Goal: Complete application form: Complete application form

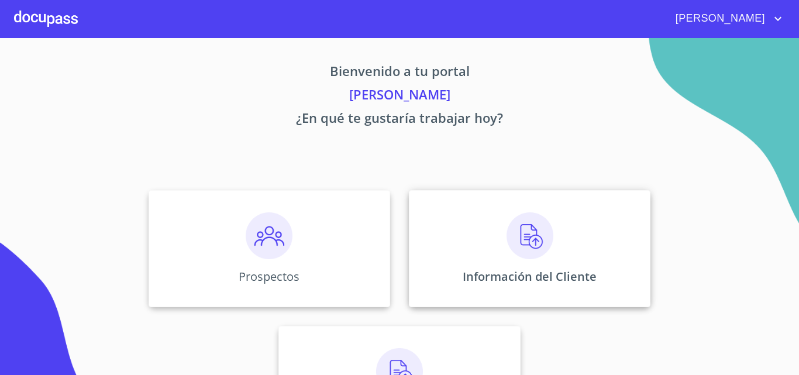
click at [458, 250] on div "Información del Cliente" at bounding box center [530, 248] width 242 height 117
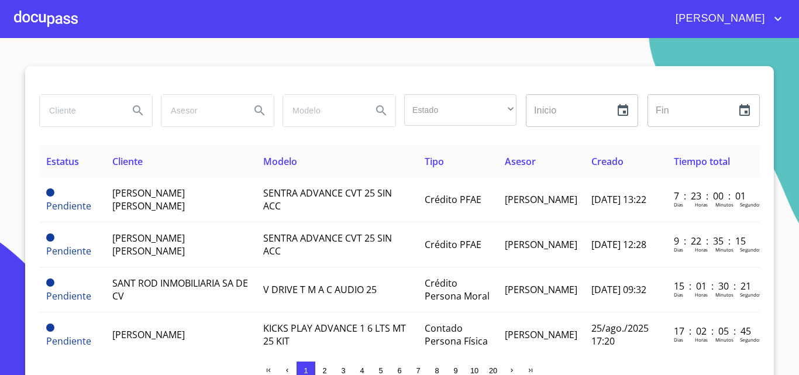
click at [43, 23] on div at bounding box center [46, 18] width 64 height 37
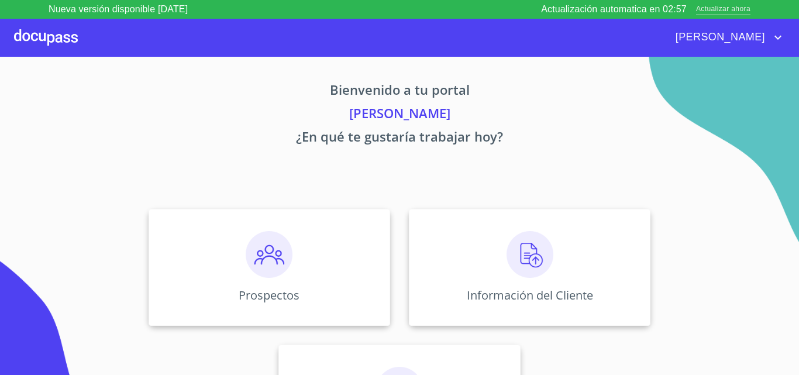
click at [714, 4] on span "Actualizar ahora" at bounding box center [723, 10] width 54 height 12
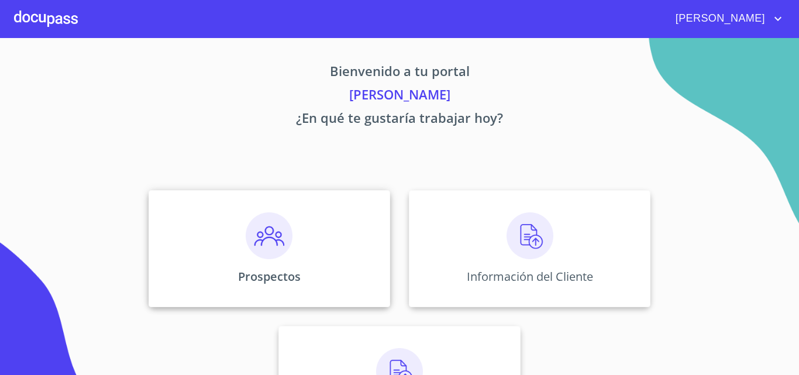
click at [293, 233] on div "Prospectos" at bounding box center [270, 248] width 242 height 117
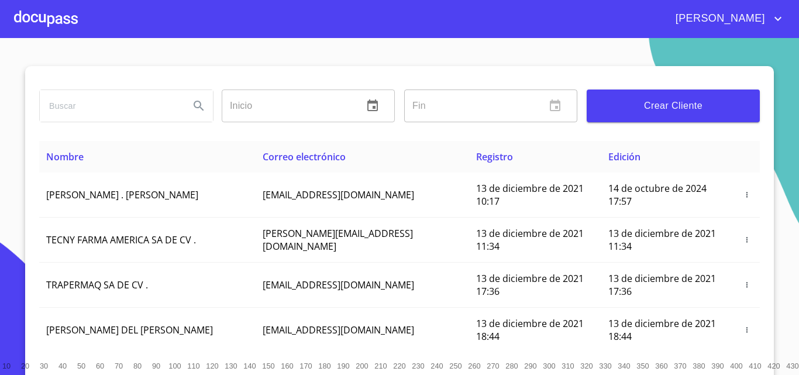
click at [163, 98] on input "search" at bounding box center [110, 106] width 140 height 32
type input "agroberryx"
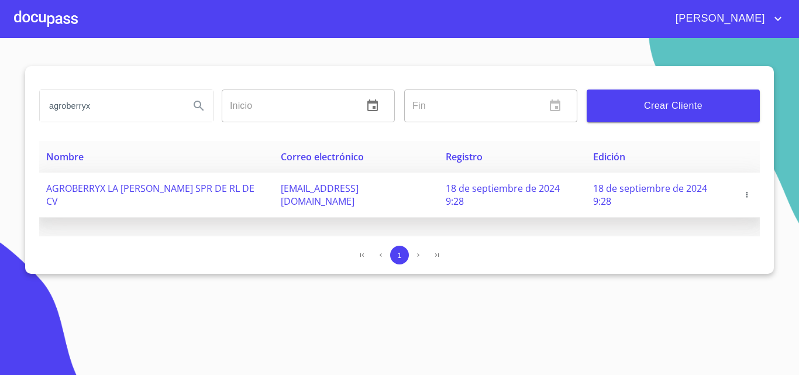
click at [743, 191] on icon "button" at bounding box center [747, 195] width 8 height 8
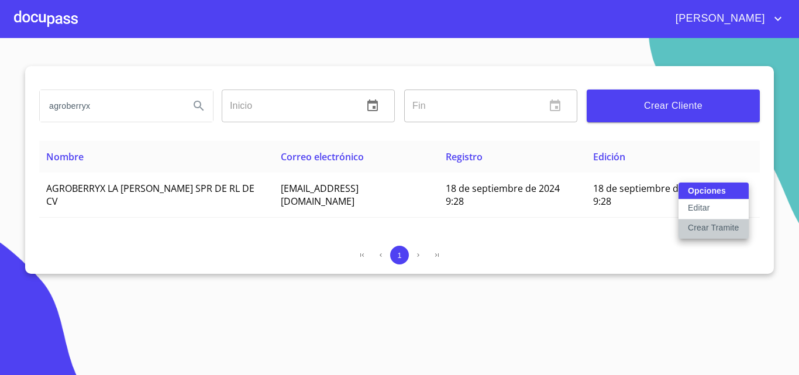
click at [710, 228] on p "Crear Tramite" at bounding box center [713, 228] width 51 height 12
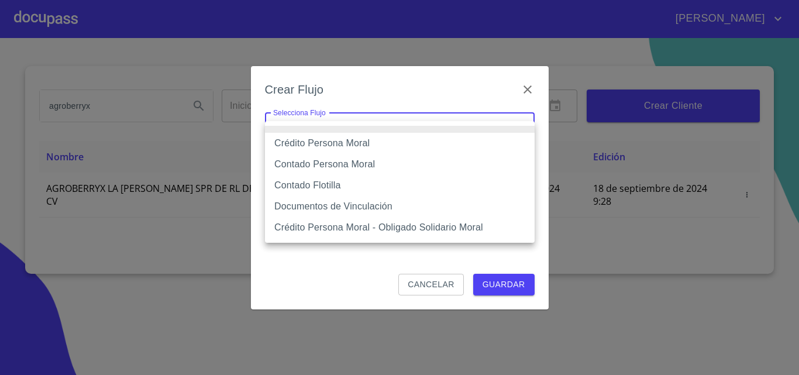
click at [529, 125] on body "EDUARDO agroberryx Inicio ​ Fin ​ Crear Cliente Nombre Correo electrónico Regis…" at bounding box center [399, 187] width 799 height 375
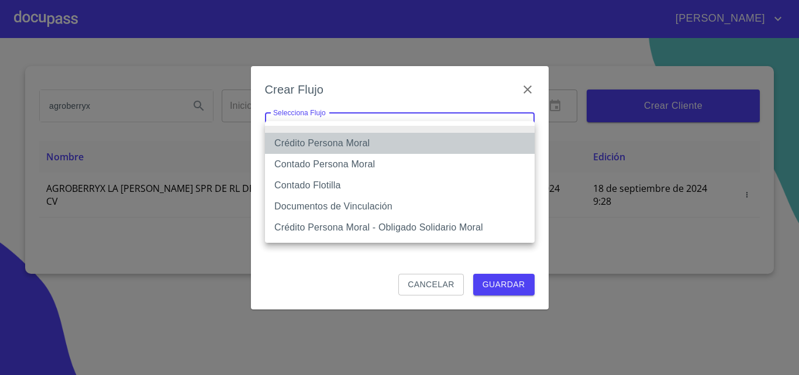
click at [372, 145] on li "Crédito Persona Moral" at bounding box center [400, 143] width 270 height 21
type input "61b135e99b8c202ad5a10319"
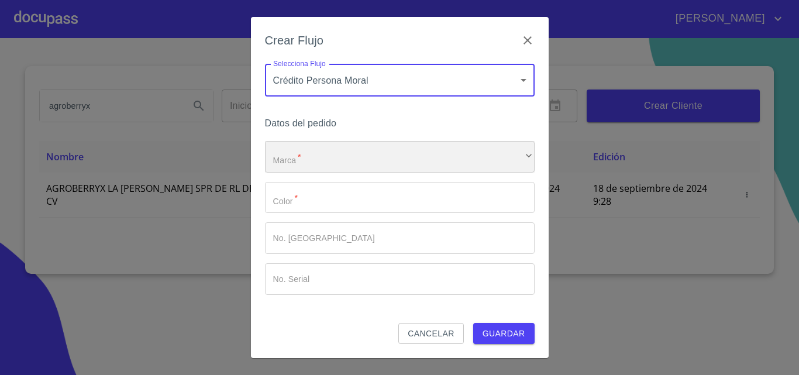
click at [338, 158] on div "​" at bounding box center [400, 157] width 270 height 32
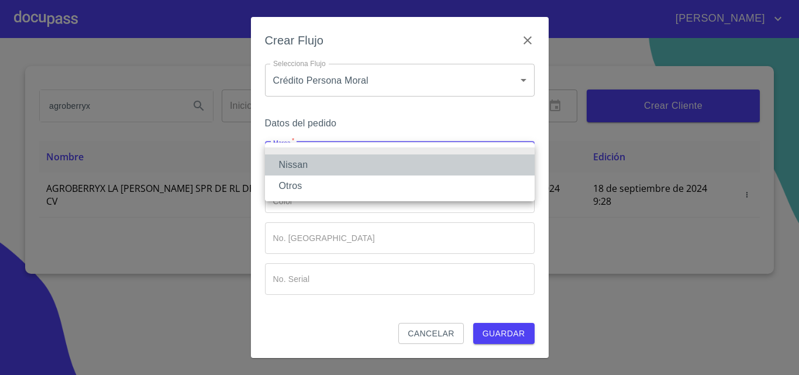
click at [302, 166] on li "Nissan" at bounding box center [400, 164] width 270 height 21
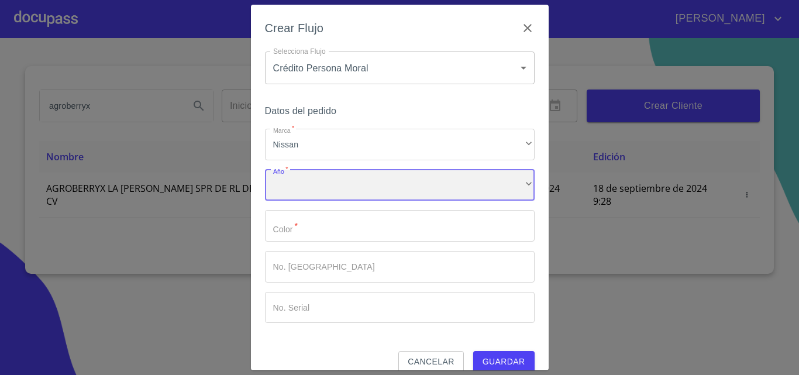
click at [292, 191] on div "​" at bounding box center [400, 186] width 270 height 32
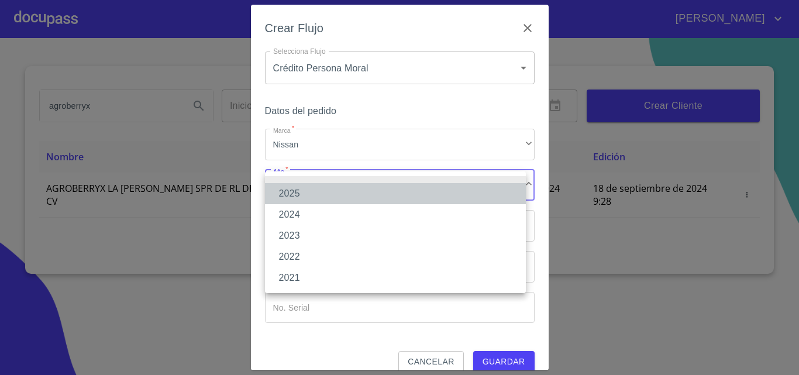
click at [290, 188] on li "2025" at bounding box center [395, 193] width 261 height 21
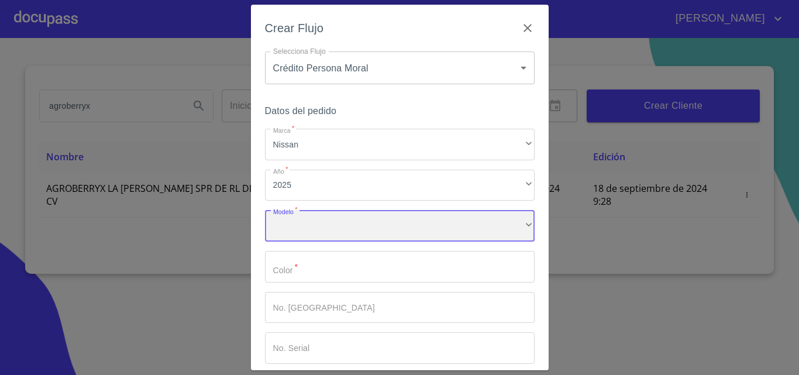
click at [298, 235] on div "​" at bounding box center [400, 226] width 270 height 32
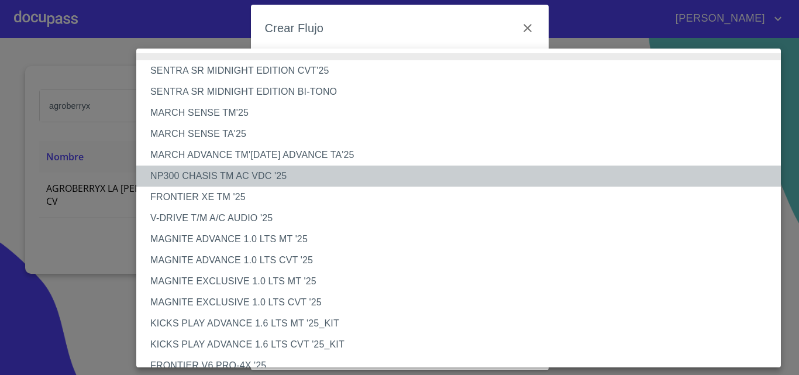
click at [256, 176] on li "NP300 CHASIS TM AC VDC '25" at bounding box center [463, 176] width 654 height 21
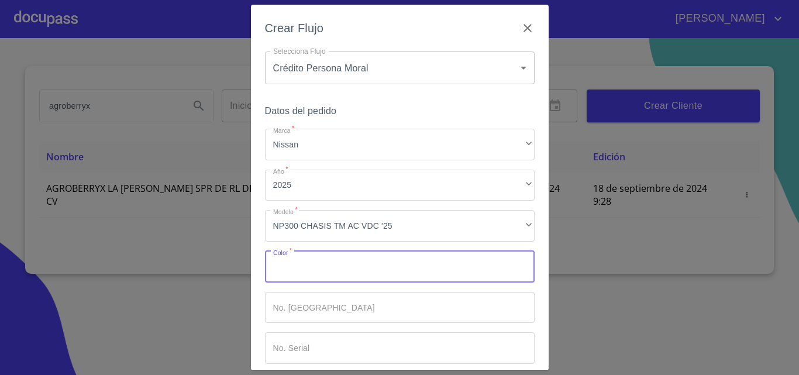
click at [309, 268] on input "Marca   *" at bounding box center [400, 267] width 270 height 32
type input "blanco"
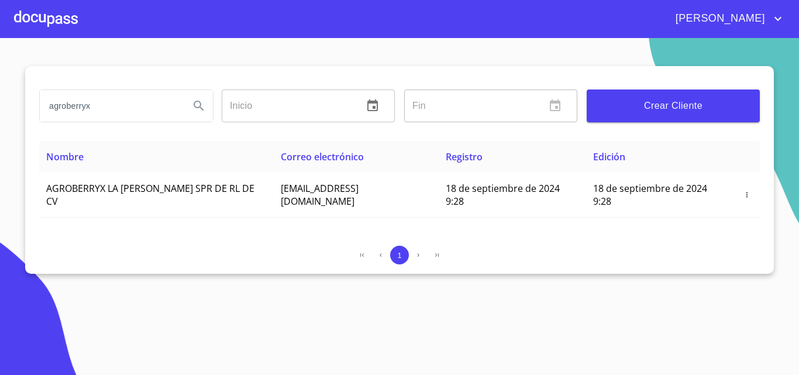
click at [65, 27] on div at bounding box center [46, 18] width 64 height 37
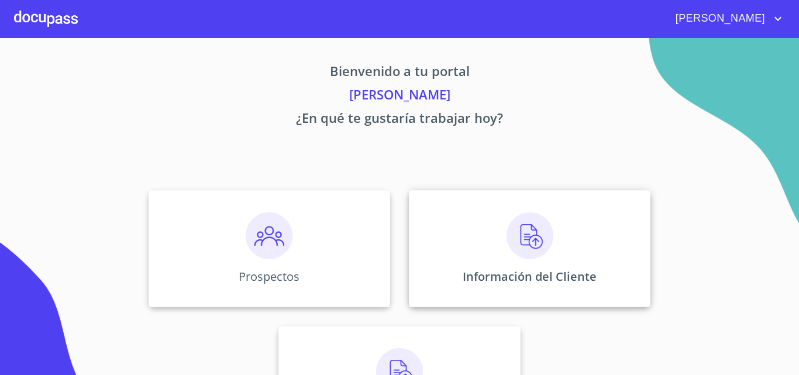
click at [497, 229] on div "Información del Cliente" at bounding box center [530, 248] width 242 height 117
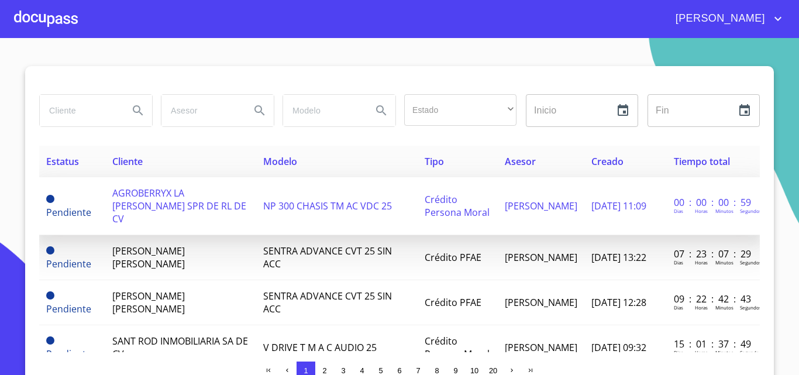
click at [256, 215] on td "NP 300 CHASIS TM AC VDC 25" at bounding box center [337, 206] width 162 height 58
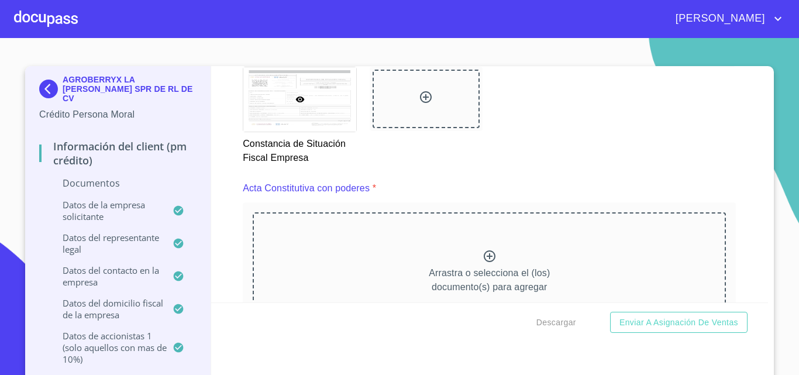
scroll to position [1432, 0]
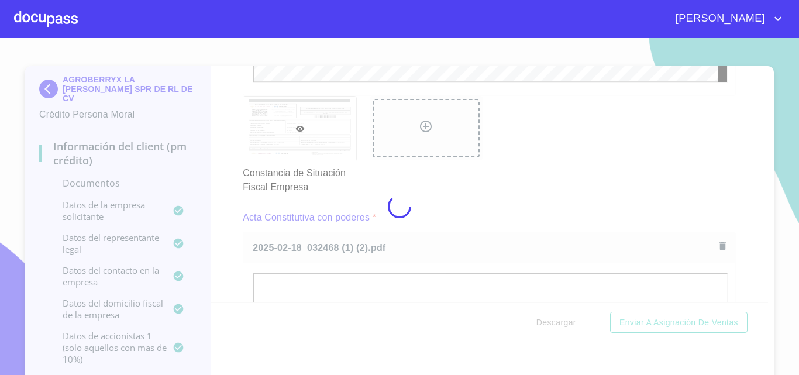
click at [504, 288] on div at bounding box center [399, 206] width 799 height 337
drag, startPoint x: 761, startPoint y: 107, endPoint x: 762, endPoint y: 123, distance: 15.8
click at [762, 123] on div at bounding box center [399, 206] width 799 height 337
click at [759, 116] on div at bounding box center [399, 206] width 799 height 337
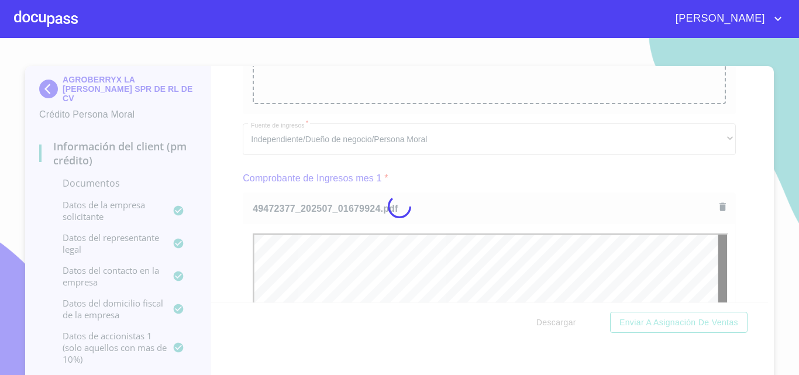
click at [520, 186] on div at bounding box center [399, 206] width 799 height 337
click at [757, 98] on div at bounding box center [399, 206] width 799 height 337
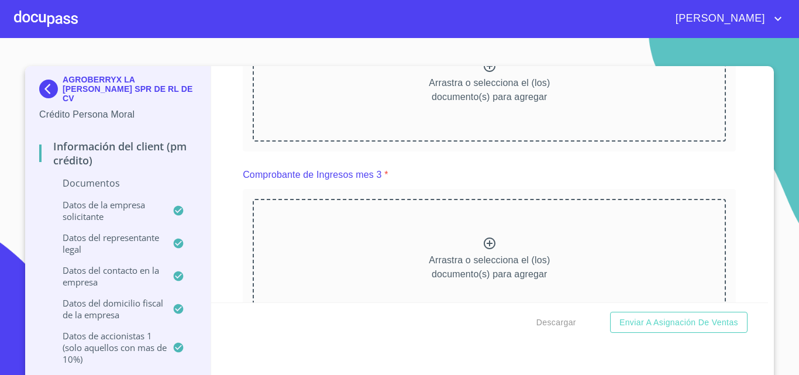
scroll to position [965, 0]
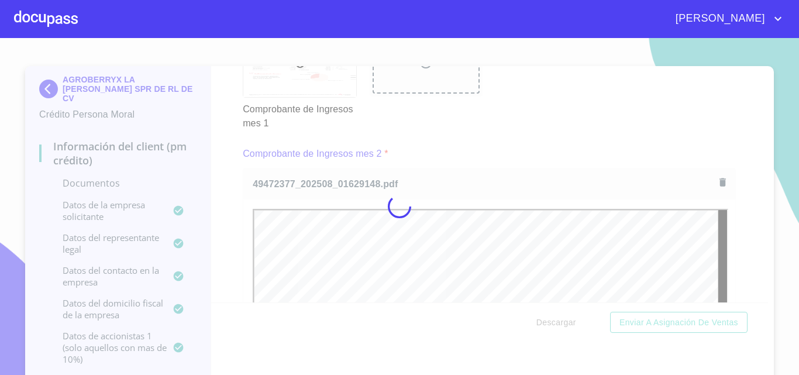
click at [505, 163] on div at bounding box center [399, 206] width 799 height 337
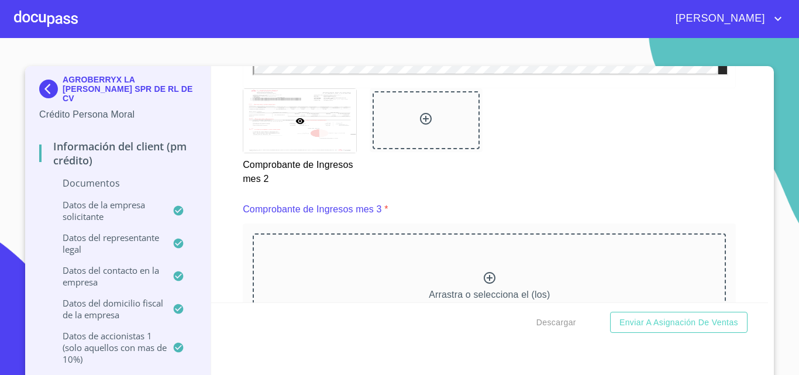
scroll to position [1541, 0]
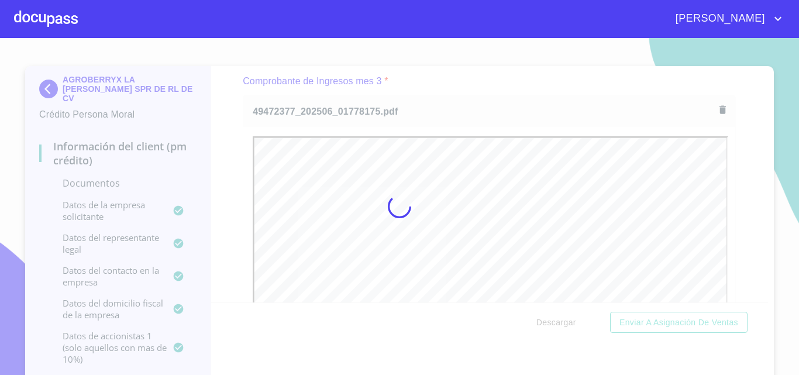
drag, startPoint x: 505, startPoint y: 111, endPoint x: 533, endPoint y: 108, distance: 27.7
click at [505, 111] on div at bounding box center [399, 206] width 799 height 337
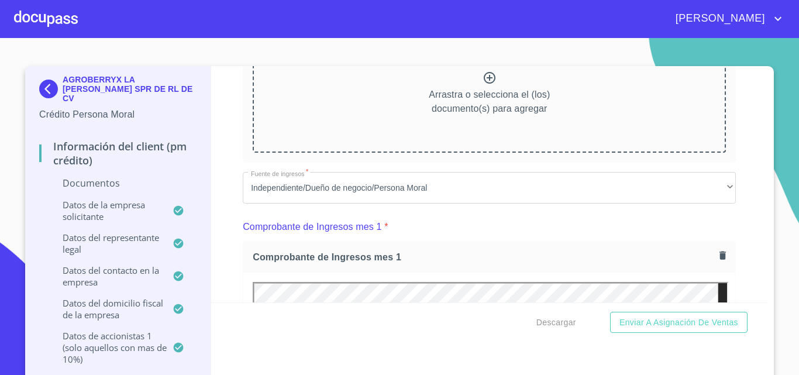
scroll to position [355, 0]
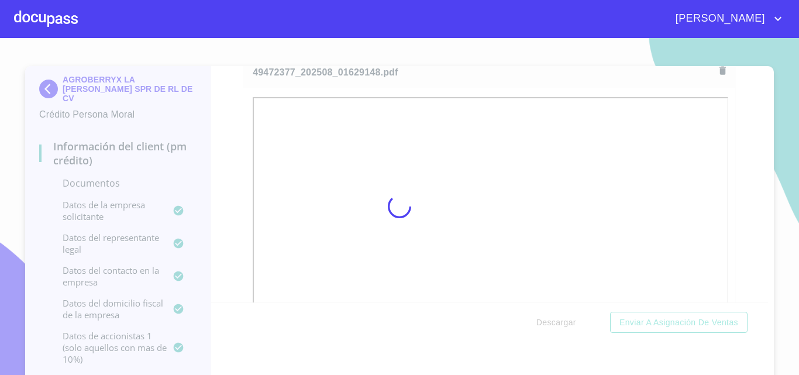
drag, startPoint x: 479, startPoint y: 81, endPoint x: 713, endPoint y: 64, distance: 235.3
click at [479, 81] on div at bounding box center [399, 206] width 799 height 337
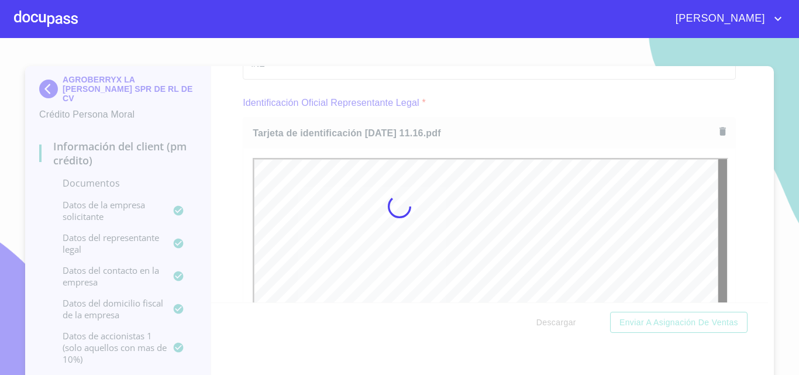
scroll to position [0, 0]
click at [477, 98] on div at bounding box center [399, 206] width 799 height 337
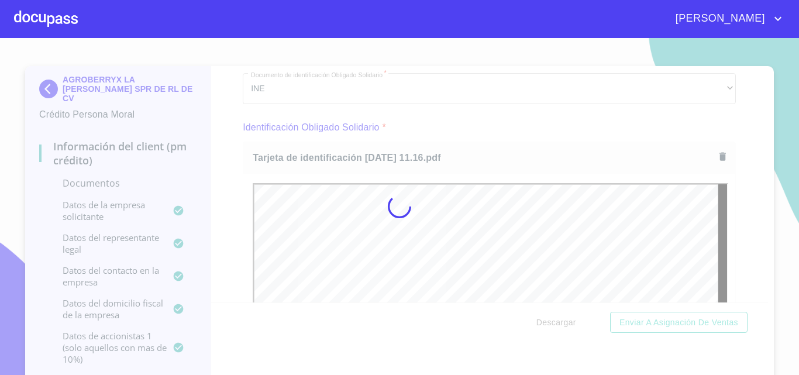
click at [489, 135] on div at bounding box center [399, 206] width 799 height 337
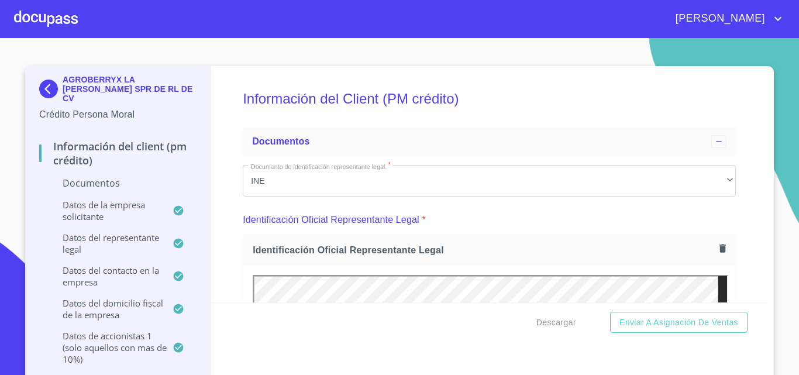
scroll to position [4451, 0]
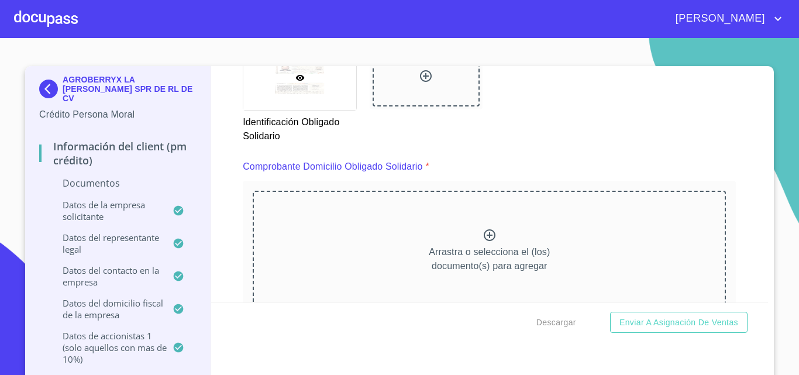
scroll to position [4415, 0]
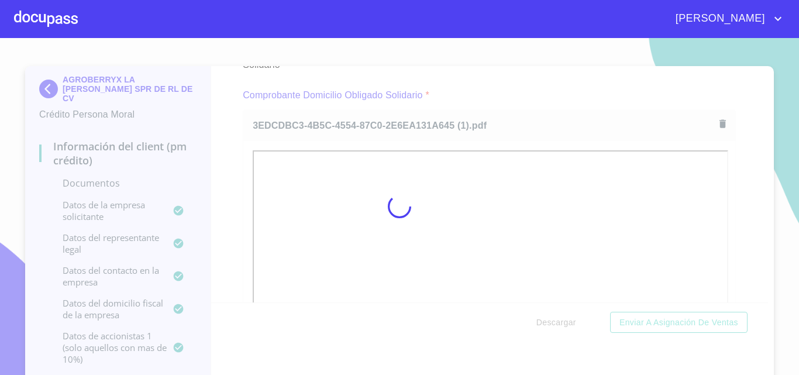
click at [502, 119] on div at bounding box center [399, 206] width 799 height 337
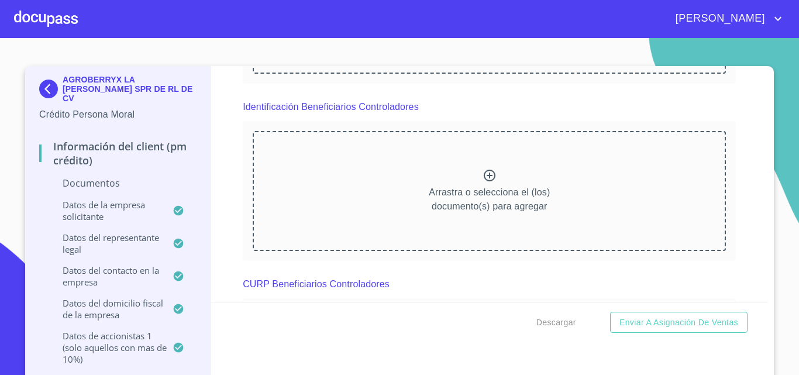
scroll to position [6102, 0]
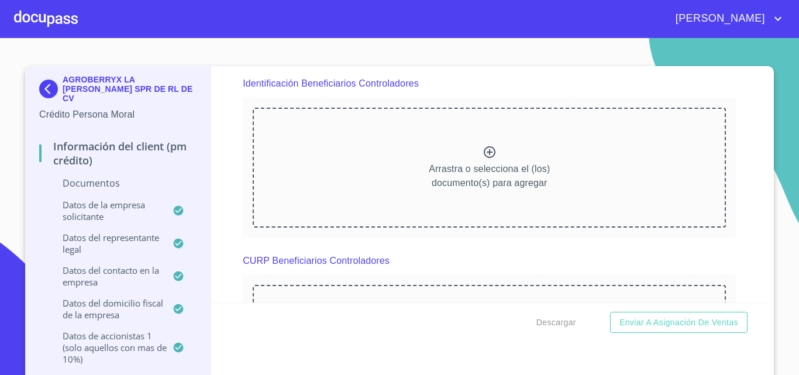
click at [60, 14] on div at bounding box center [46, 18] width 64 height 37
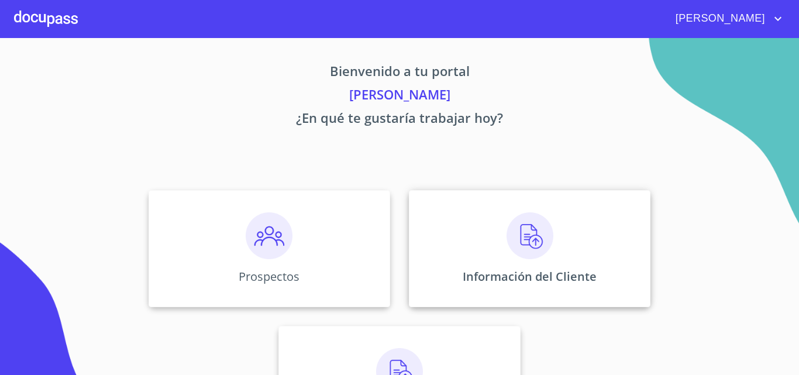
click at [498, 247] on div "Información del Cliente" at bounding box center [530, 248] width 242 height 117
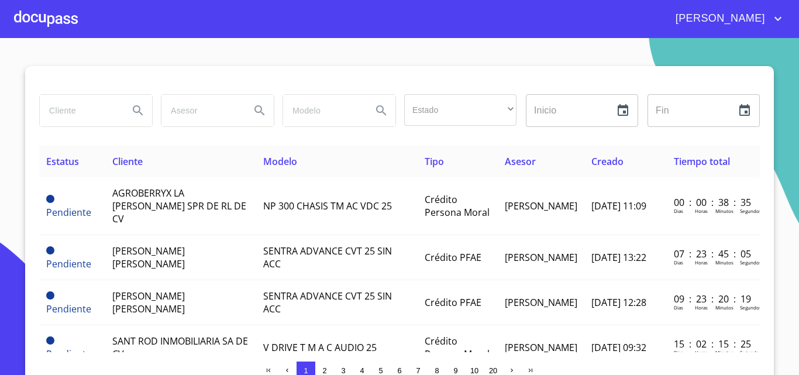
click at [105, 109] on input "search" at bounding box center [80, 111] width 80 height 32
type input "RANCHO HERMANOS FUENTES"
click at [139, 114] on icon "Search" at bounding box center [138, 111] width 14 height 14
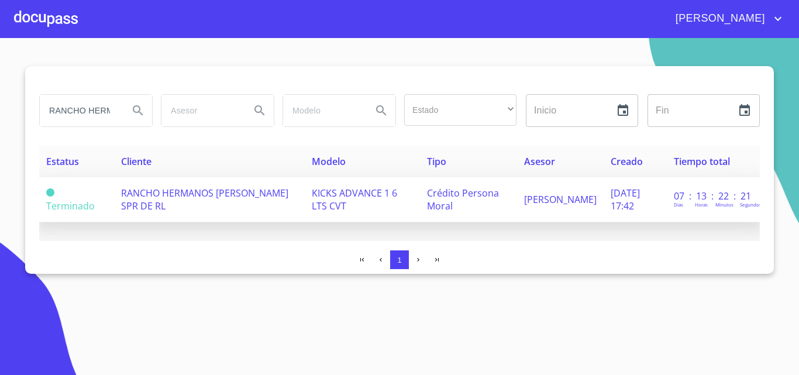
click at [192, 181] on td "RANCHO HERMANOS FUENTES SPR DE RL" at bounding box center [209, 199] width 191 height 45
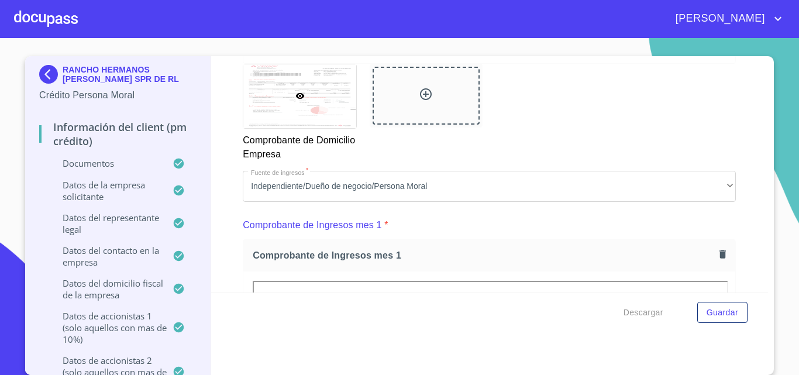
scroll to position [1240, 0]
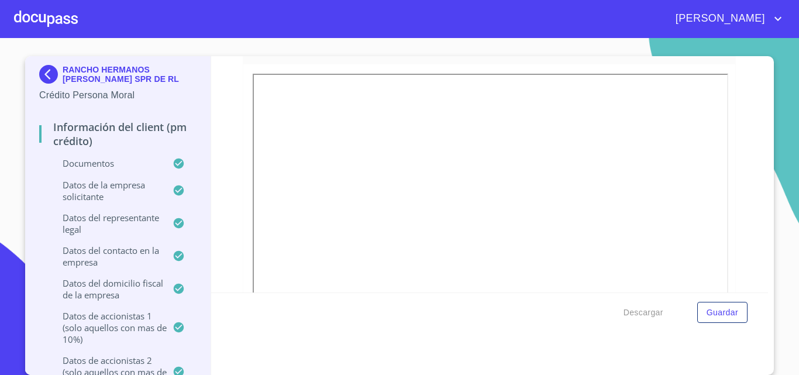
click at [51, 12] on div at bounding box center [46, 18] width 64 height 37
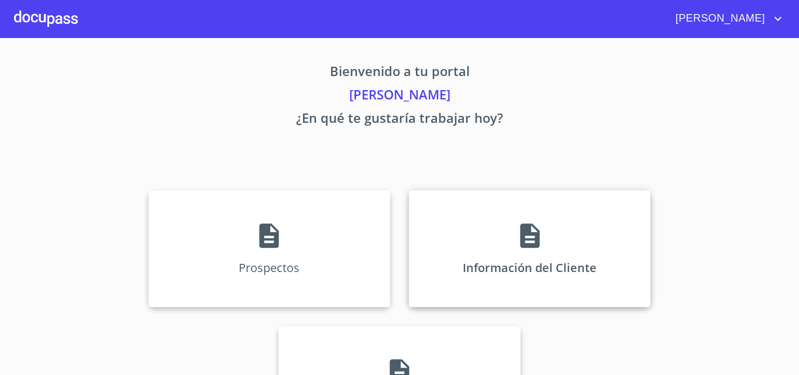
click at [491, 240] on div "Información del Cliente" at bounding box center [530, 248] width 242 height 117
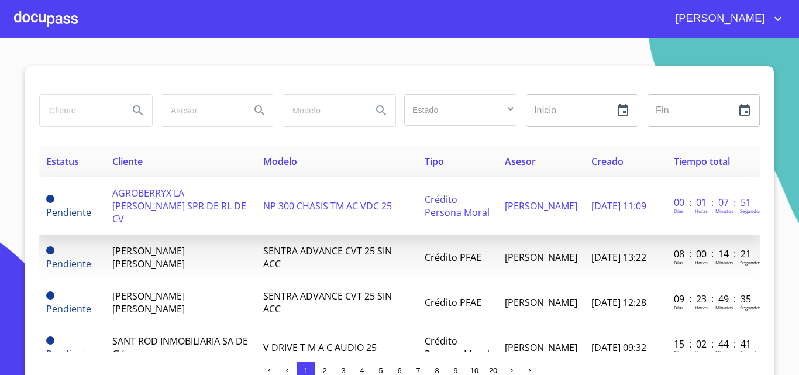
click at [260, 209] on td "NP 300 CHASIS TM AC VDC 25" at bounding box center [337, 206] width 162 height 58
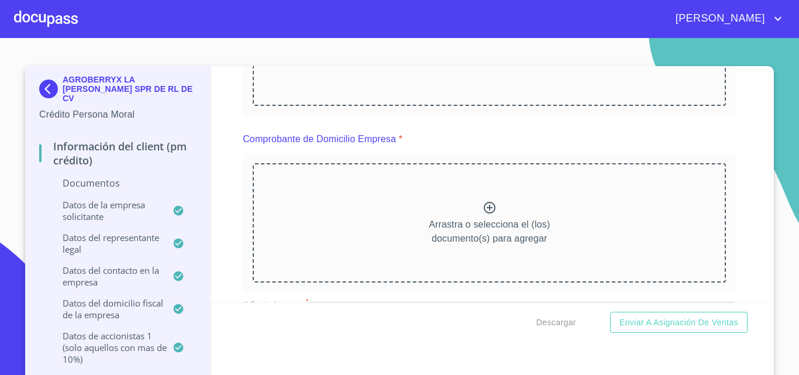
scroll to position [638, 0]
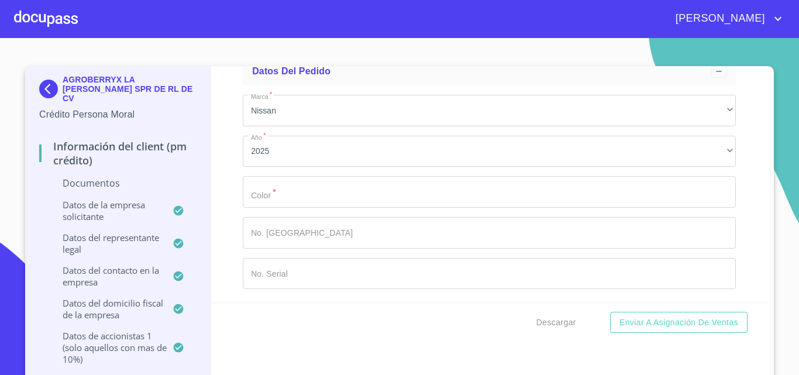
scroll to position [12879, 0]
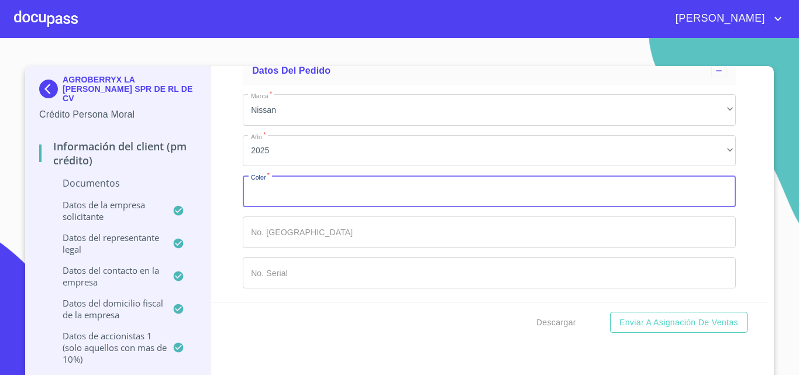
click at [606, 176] on input "Documento de identificación representante legal.   *" at bounding box center [489, 192] width 493 height 32
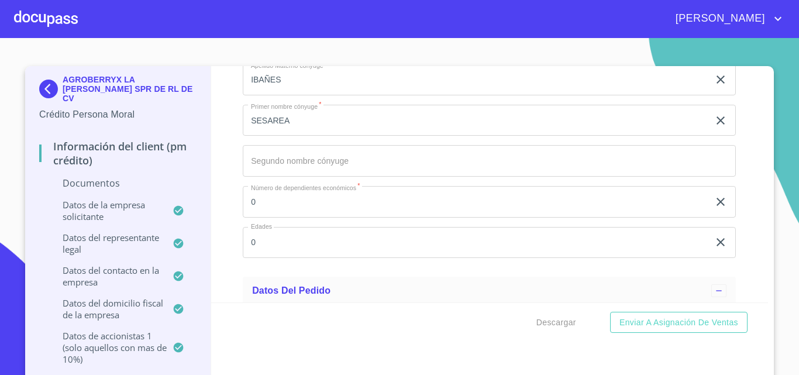
scroll to position [12623, 0]
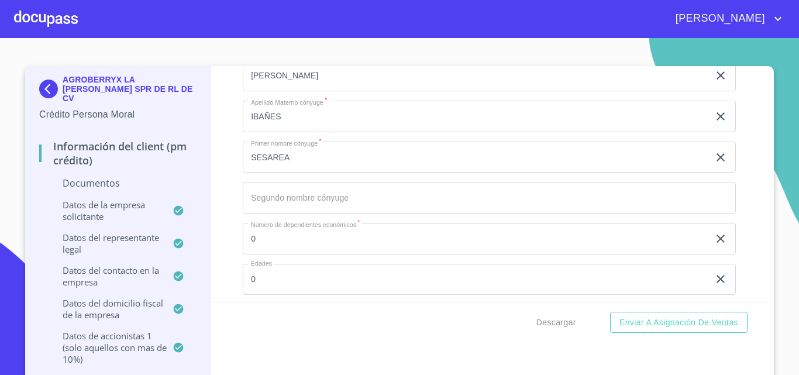
type input "BLANCO"
